Goal: Transaction & Acquisition: Book appointment/travel/reservation

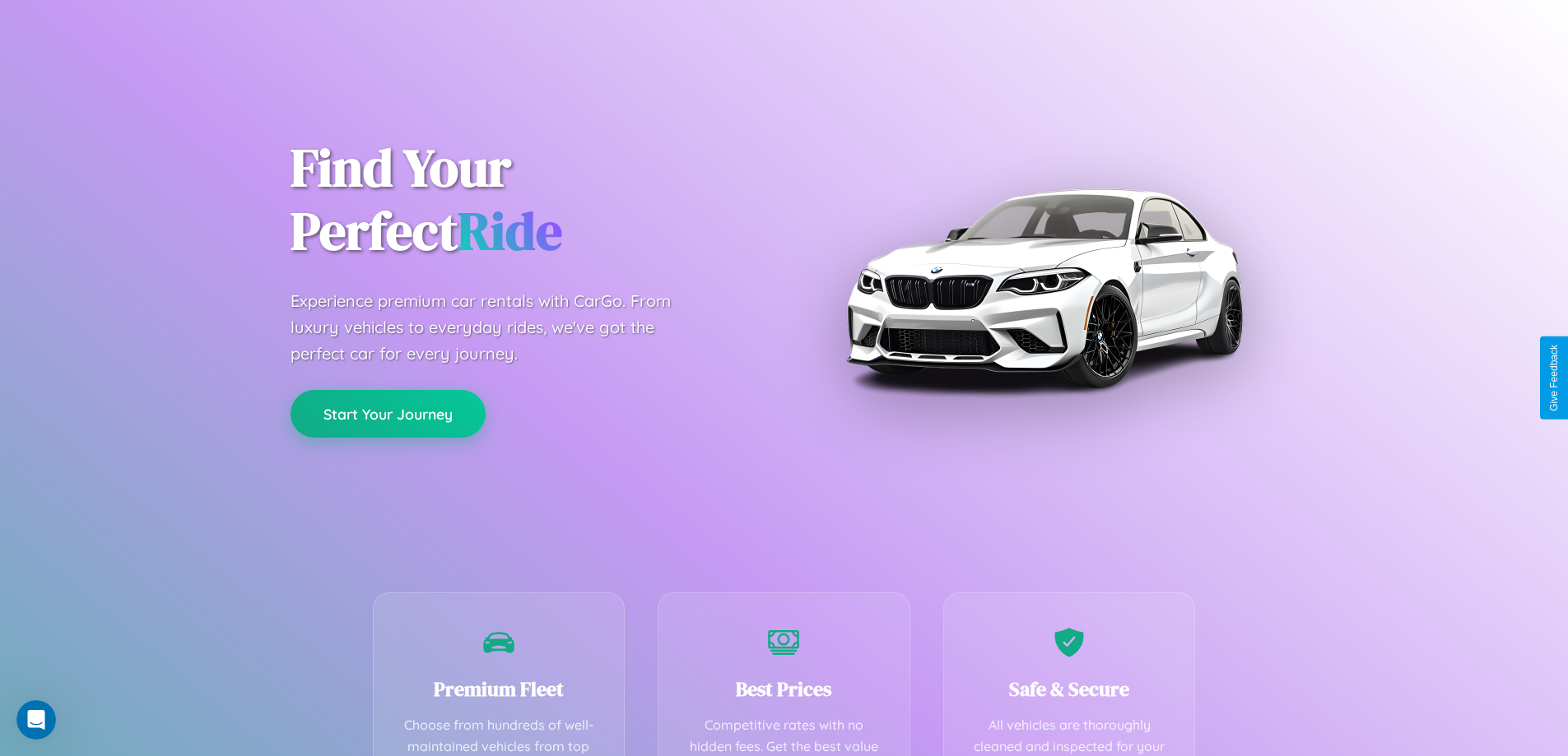
click at [388, 414] on button "Start Your Journey" at bounding box center [388, 414] width 195 height 47
click at [388, 413] on button "Start Your Journey" at bounding box center [388, 414] width 195 height 47
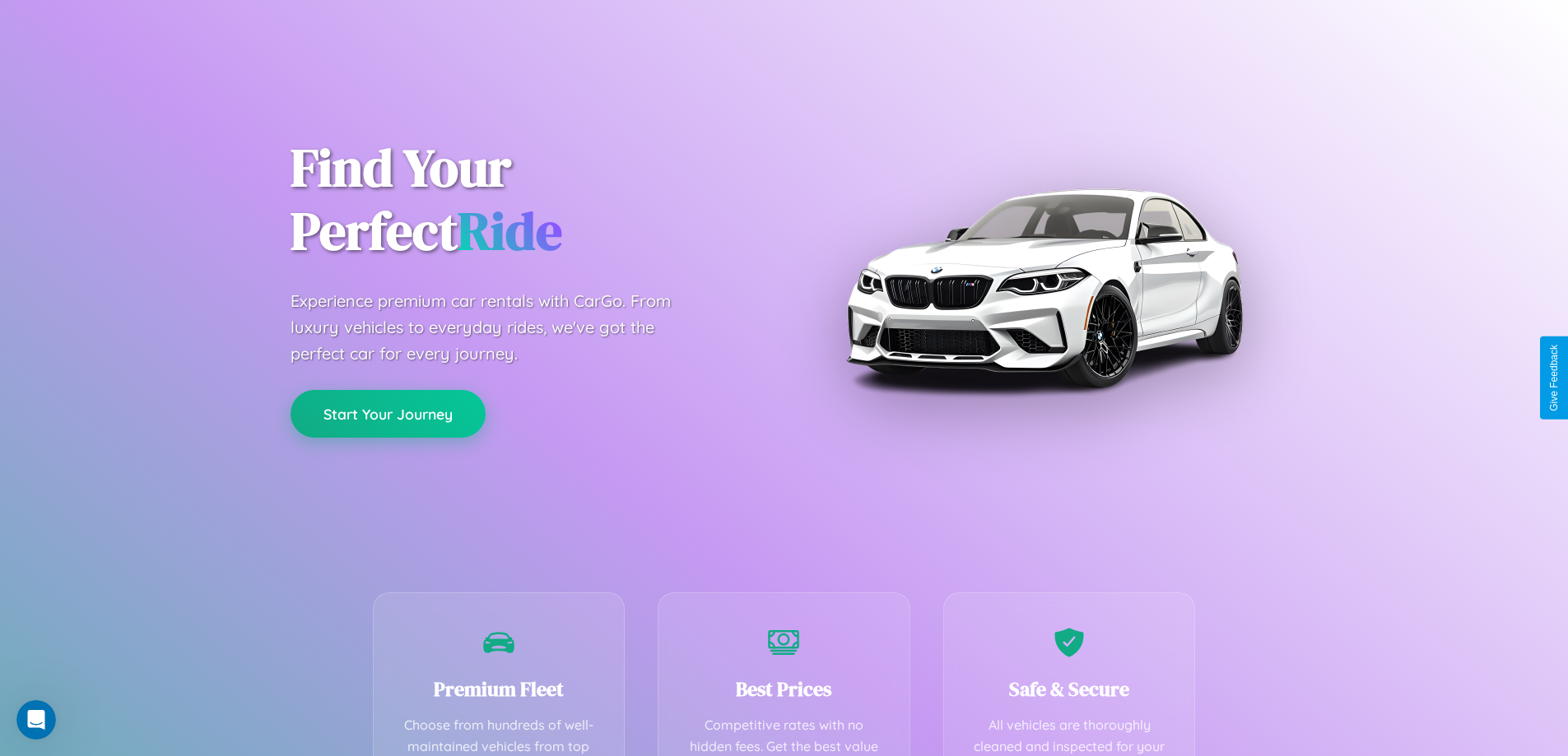
click at [388, 413] on button "Start Your Journey" at bounding box center [388, 414] width 195 height 47
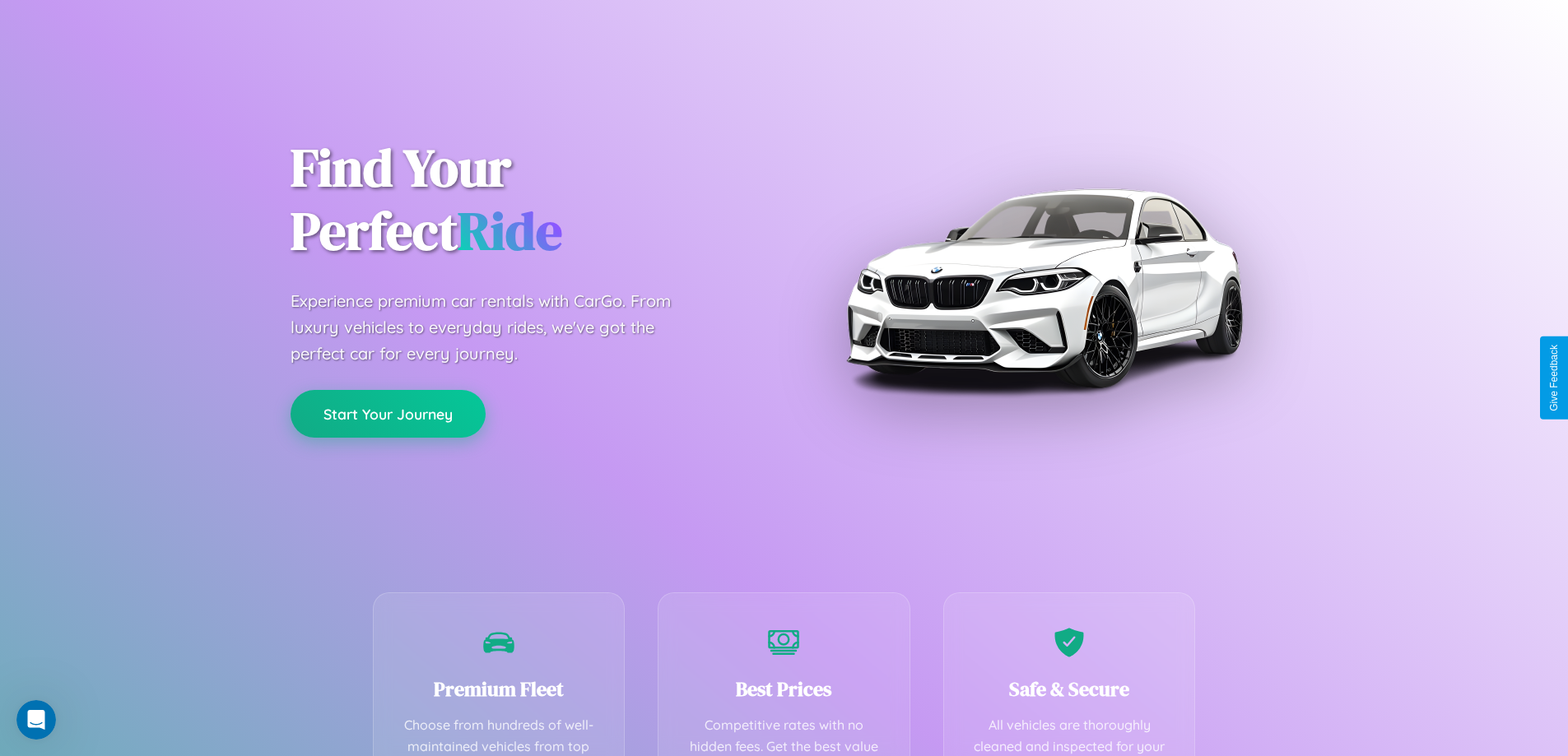
click at [388, 413] on button "Start Your Journey" at bounding box center [388, 414] width 195 height 47
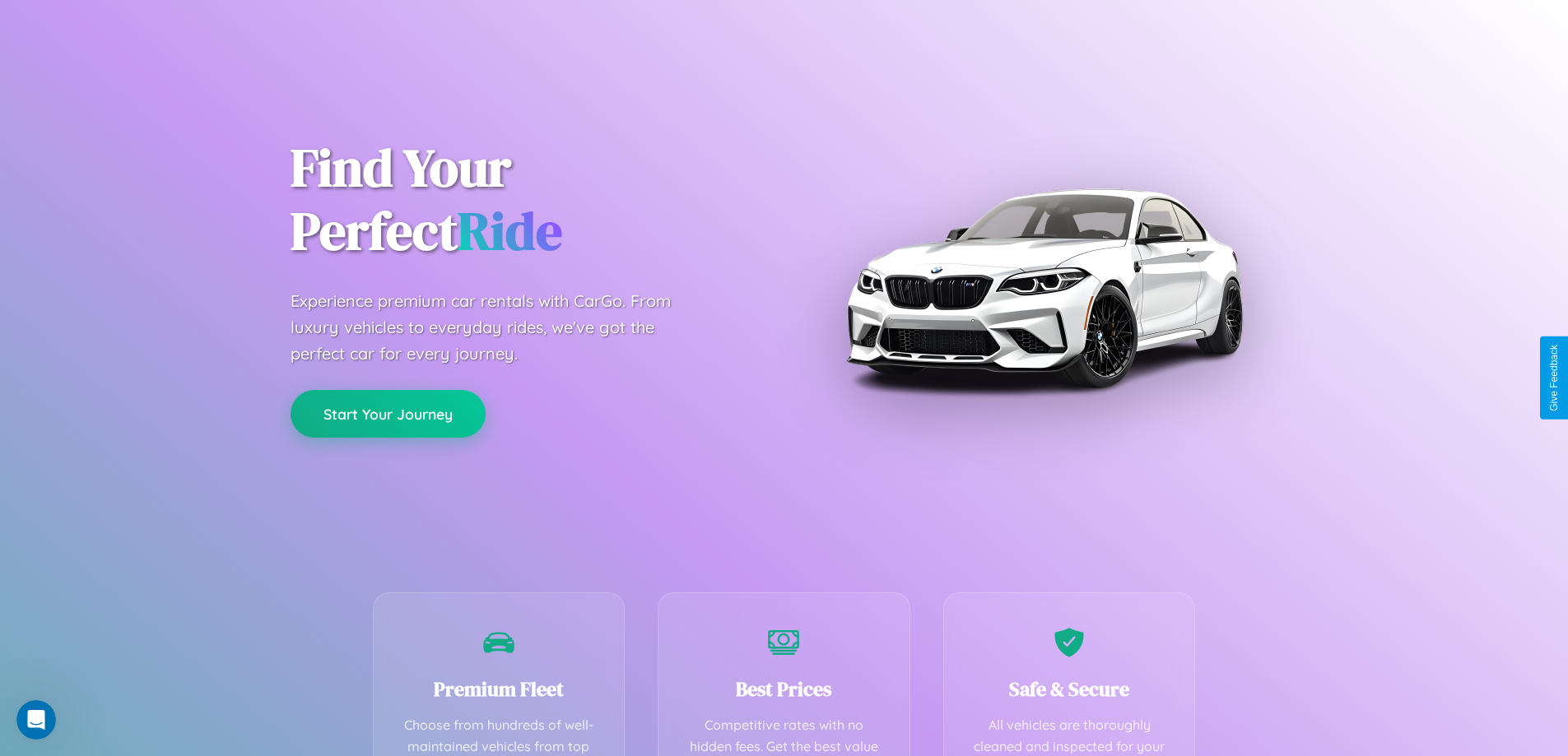
click at [388, 413] on button "Start Your Journey" at bounding box center [388, 414] width 195 height 47
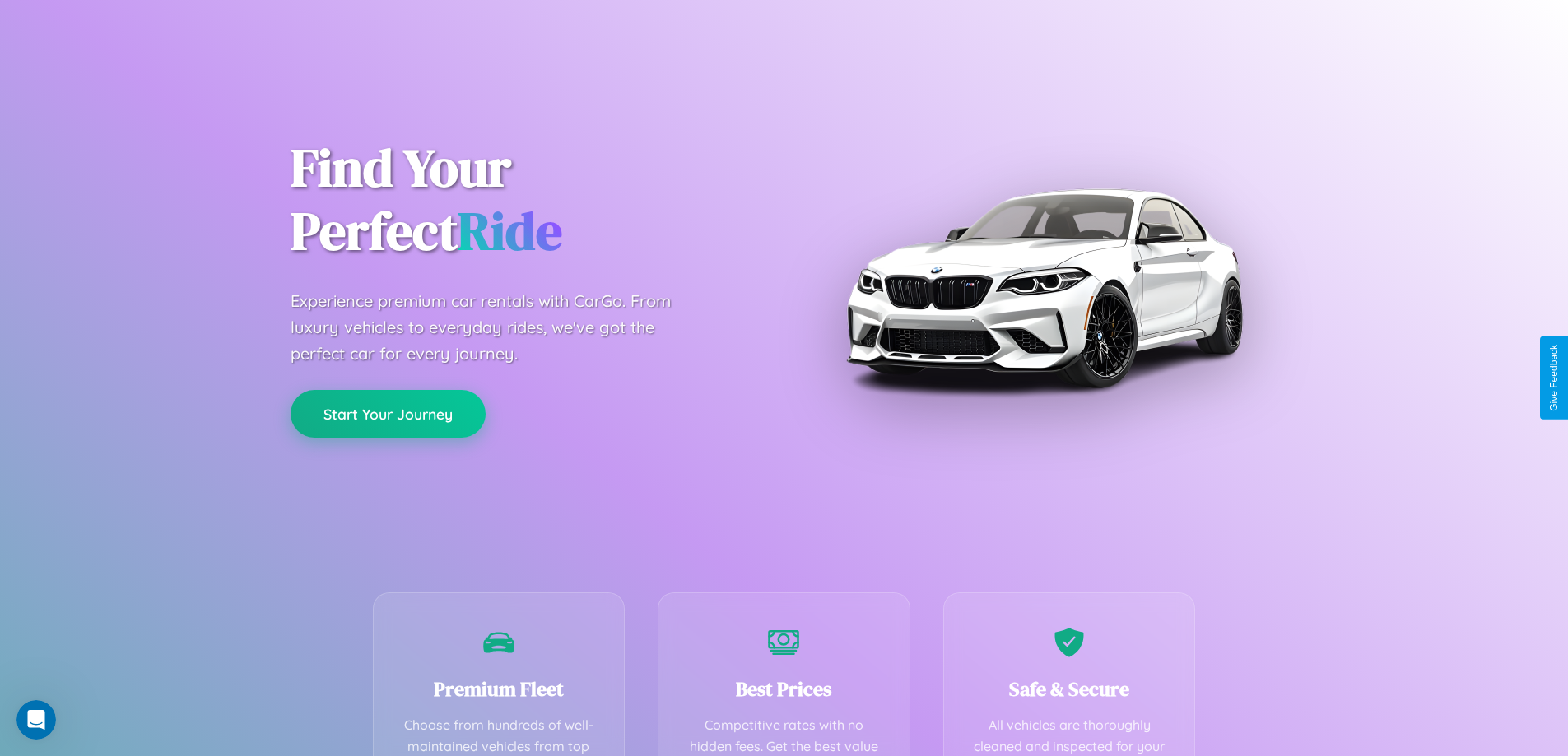
click at [388, 413] on button "Start Your Journey" at bounding box center [388, 414] width 195 height 47
